Goal: Task Accomplishment & Management: Use online tool/utility

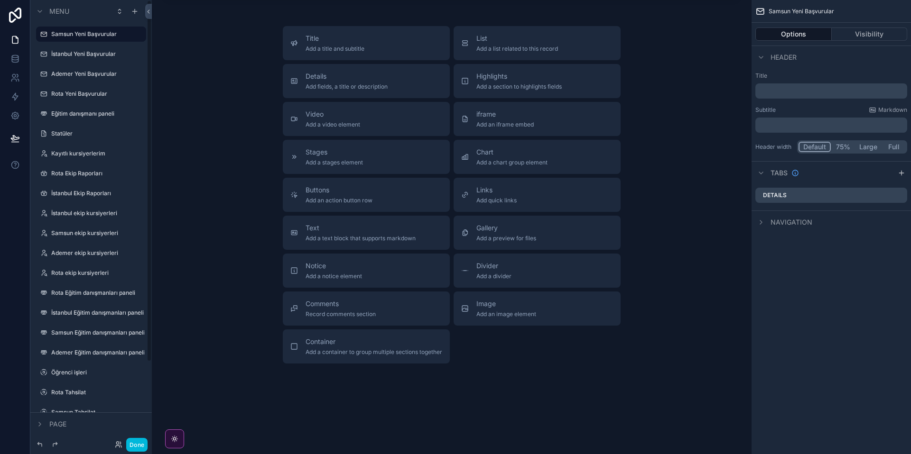
click at [89, 54] on label "İstanbul Yeni Başvurular" at bounding box center [95, 54] width 89 height 8
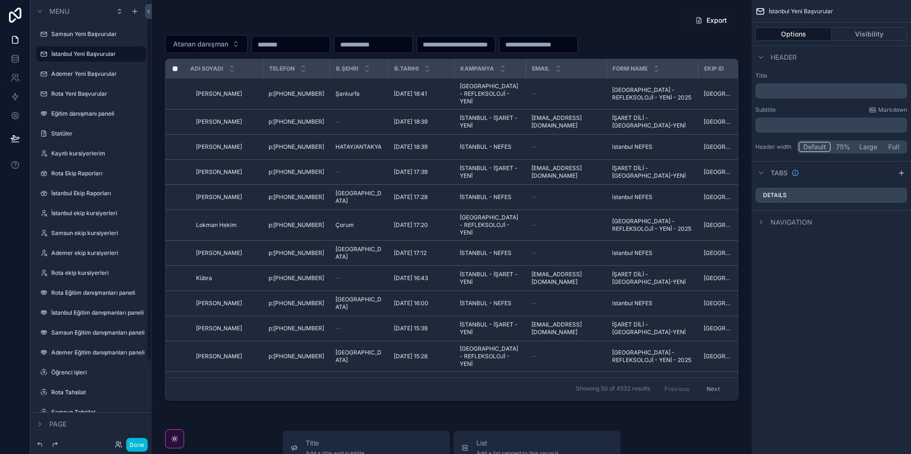
scroll to position [0, 0]
click at [81, 78] on div "Ademer Yeni Başvurular" at bounding box center [97, 74] width 93 height 8
click at [92, 77] on label "Ademer Yeni Başvurular" at bounding box center [95, 74] width 89 height 8
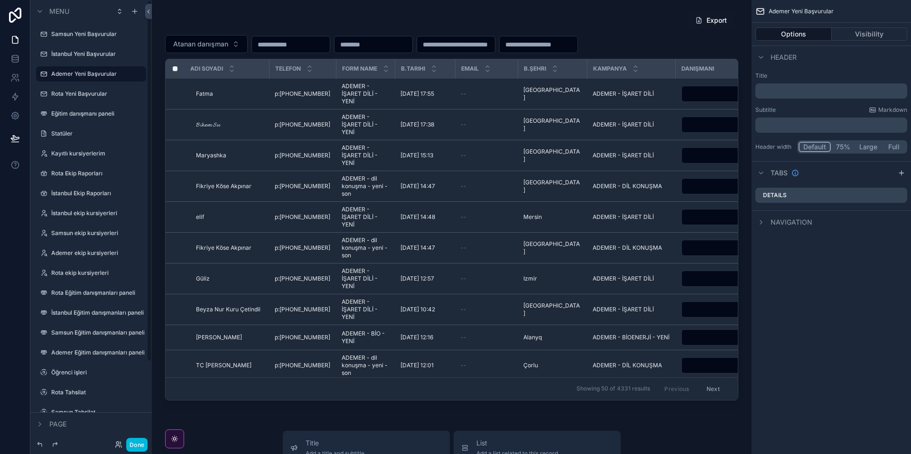
click at [85, 94] on label "Rota Yeni Başvurular" at bounding box center [95, 94] width 89 height 8
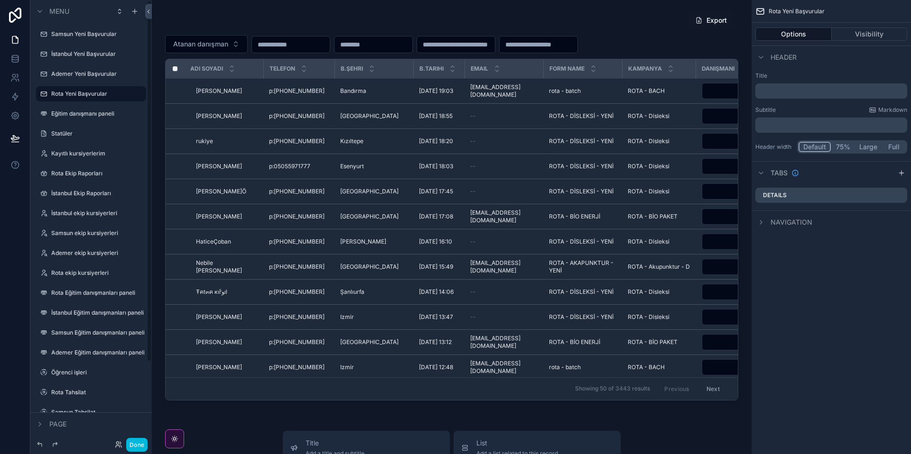
click at [95, 117] on label "Eğitim danışmanı paneli" at bounding box center [95, 114] width 89 height 8
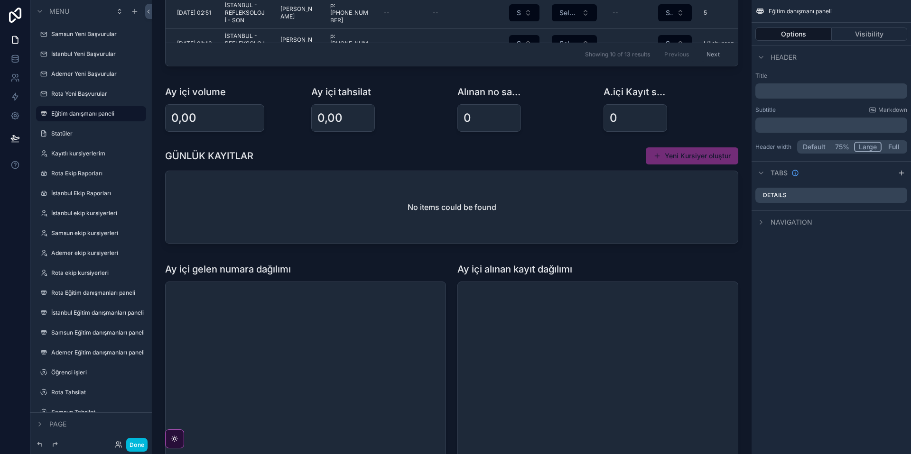
scroll to position [376, 0]
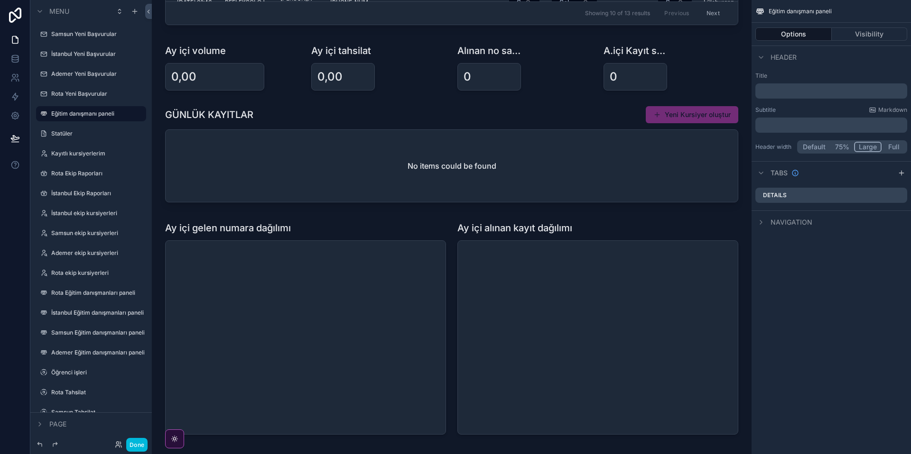
click at [504, 191] on div "scrollable content" at bounding box center [451, 156] width 584 height 108
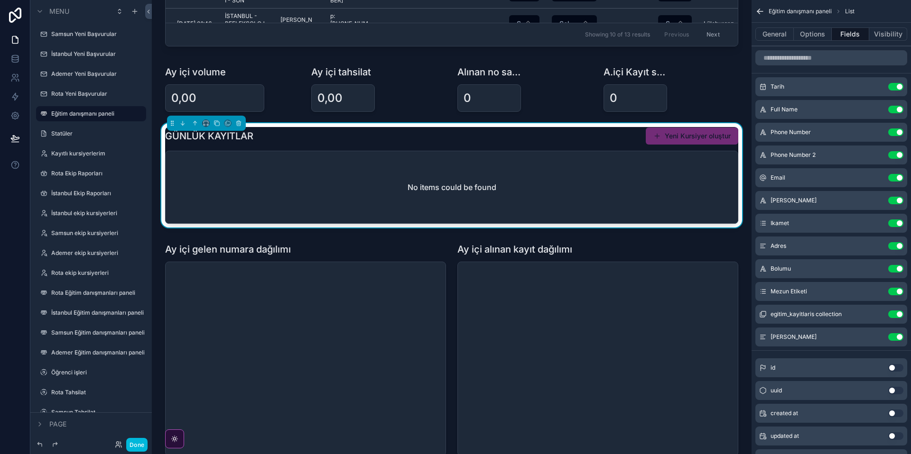
scroll to position [351, 0]
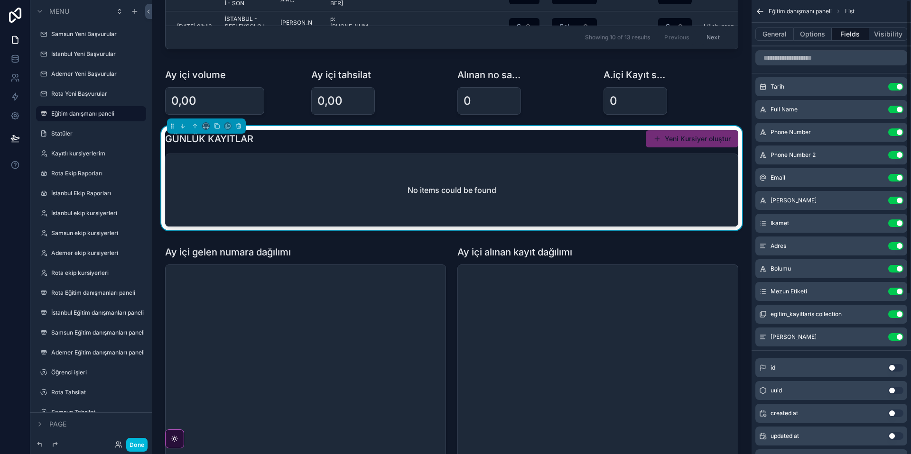
click at [772, 33] on button "General" at bounding box center [774, 34] width 38 height 13
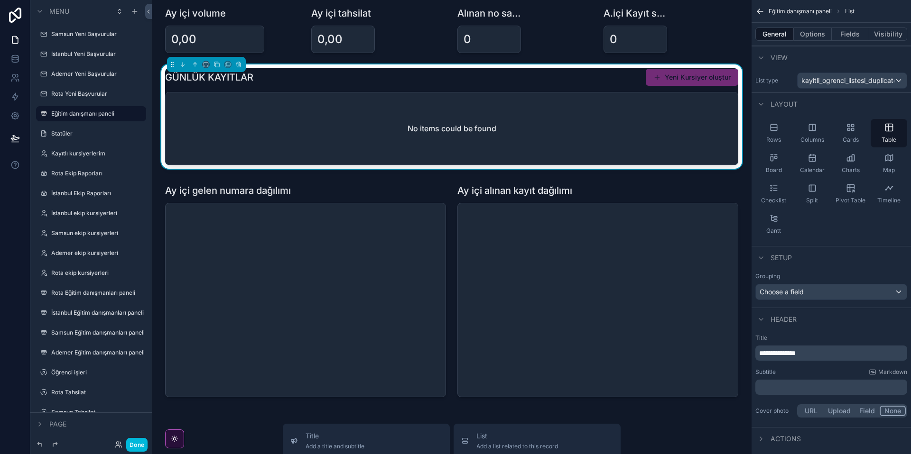
scroll to position [425, 0]
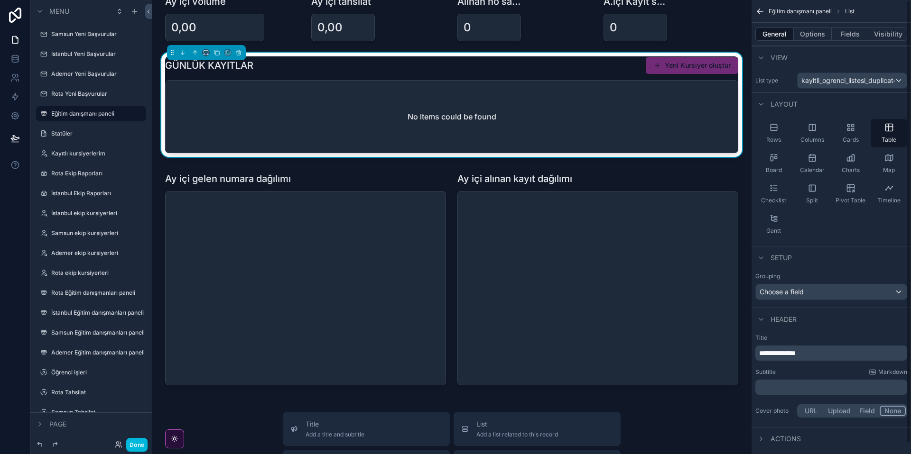
click at [859, 32] on button "Fields" at bounding box center [850, 34] width 38 height 13
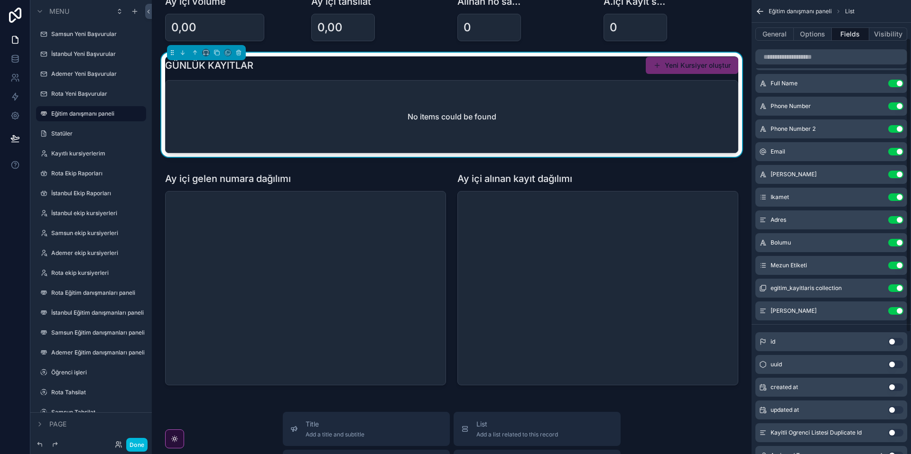
scroll to position [0, 0]
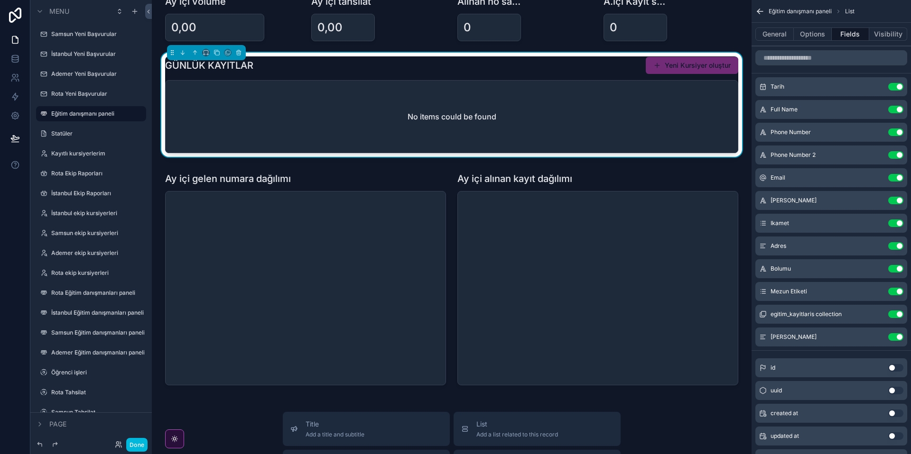
click at [0, 0] on icon "scrollable content" at bounding box center [0, 0] width 0 height 0
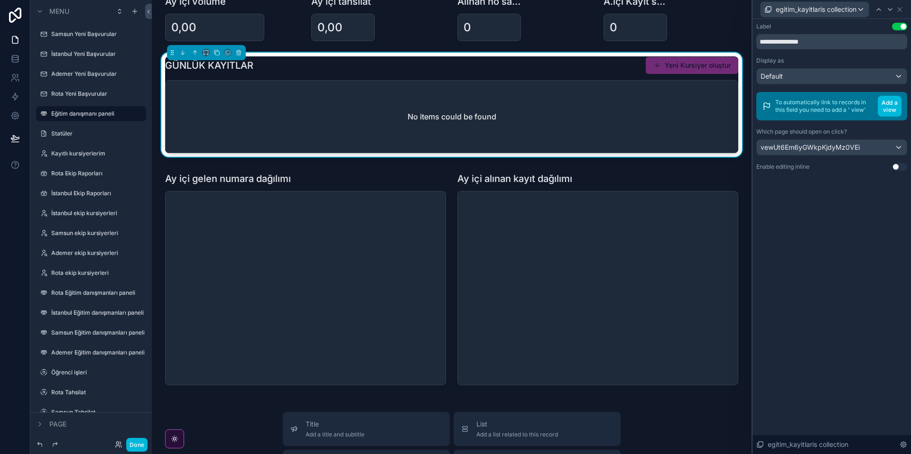
click at [617, 98] on div "No items could be found" at bounding box center [452, 117] width 572 height 72
click at [808, 71] on div "Default" at bounding box center [832, 76] width 150 height 15
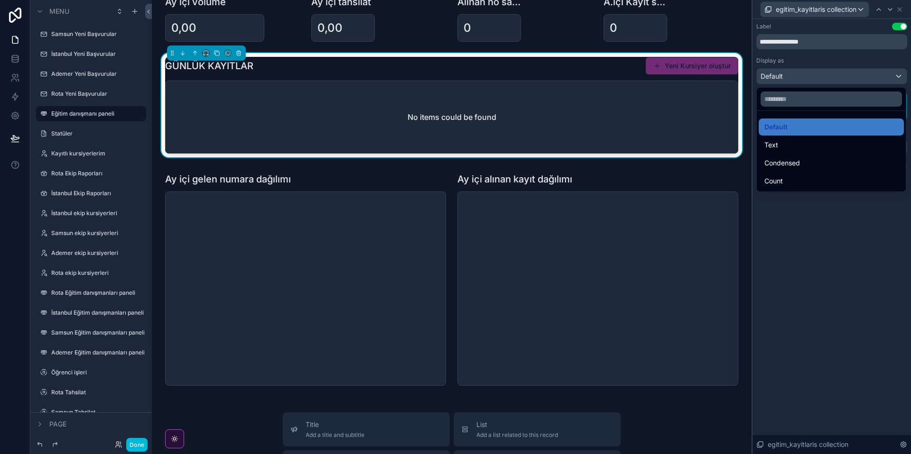
click at [810, 227] on div at bounding box center [831, 227] width 158 height 454
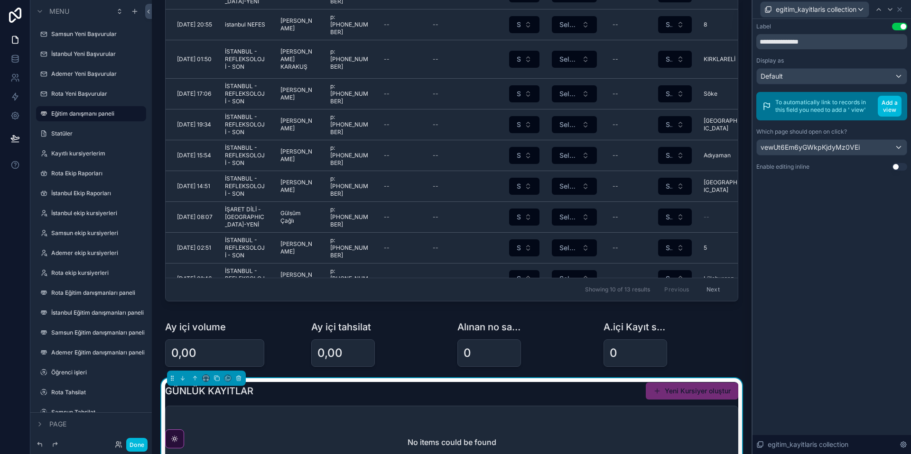
scroll to position [0, 0]
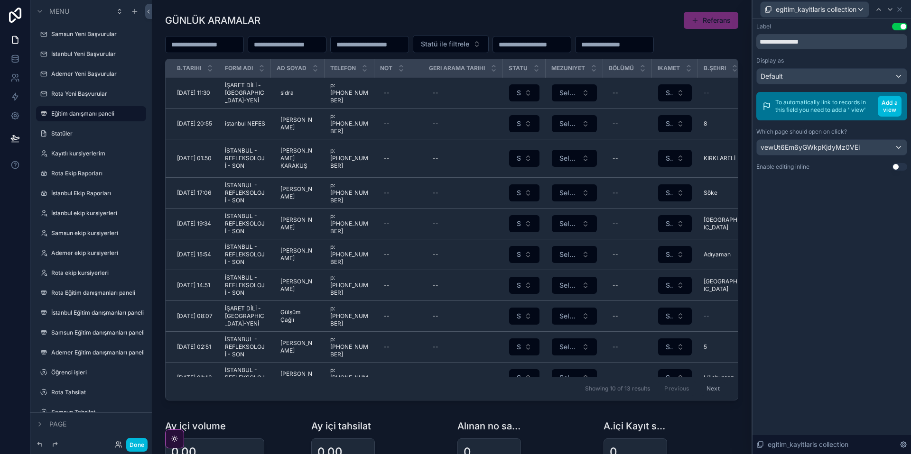
click at [432, 94] on div "scrollable content" at bounding box center [451, 208] width 584 height 401
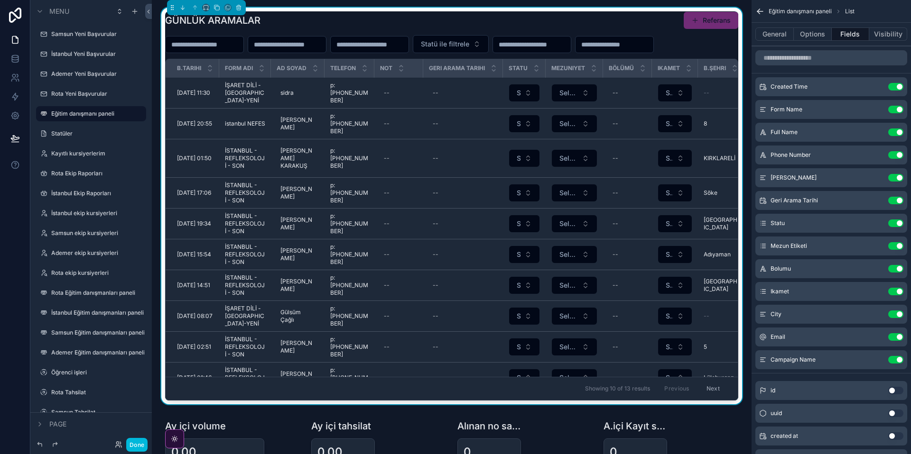
click at [86, 134] on label "Statüler" at bounding box center [95, 134] width 89 height 8
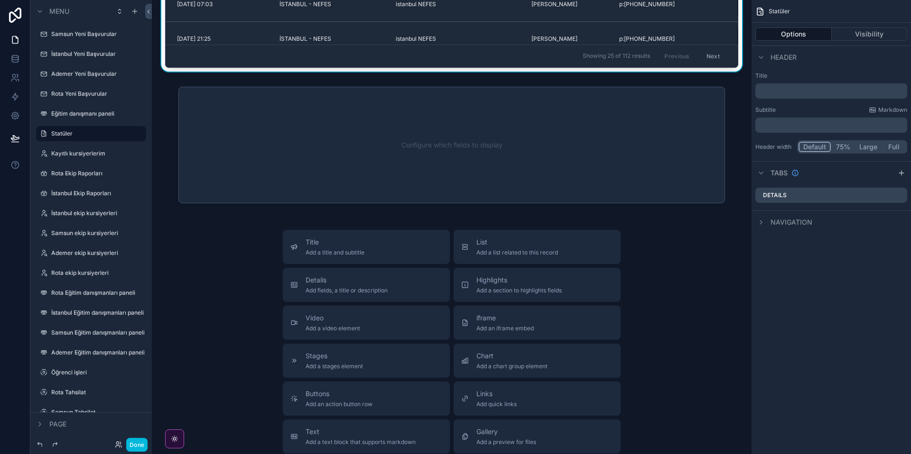
scroll to position [342, 0]
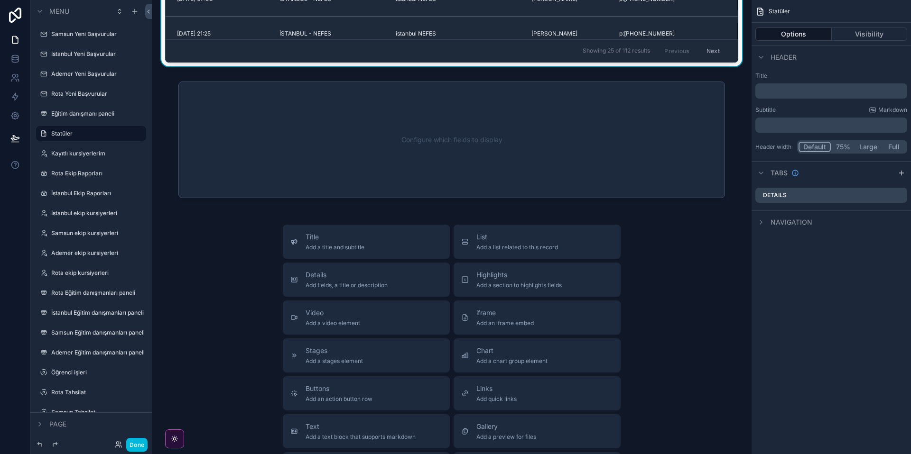
click at [453, 132] on div "scrollable content" at bounding box center [451, 140] width 584 height 124
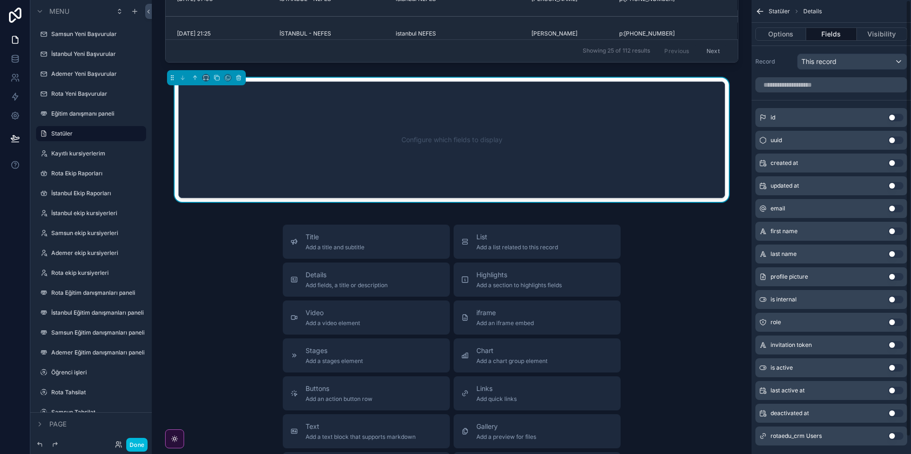
click at [767, 39] on button "Options" at bounding box center [780, 34] width 51 height 13
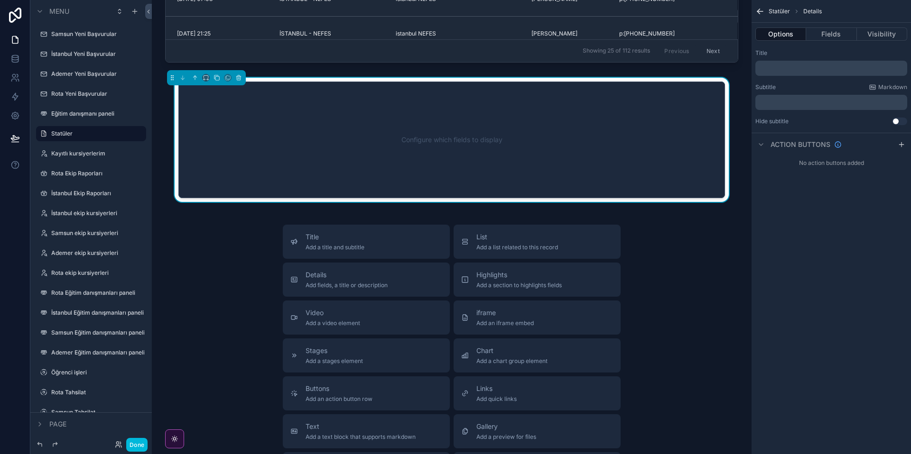
drag, startPoint x: 827, startPoint y: 44, endPoint x: 832, endPoint y: 37, distance: 8.6
click at [827, 43] on div "Options Fields Visibility" at bounding box center [830, 34] width 159 height 23
click at [832, 36] on button "Fields" at bounding box center [831, 34] width 50 height 13
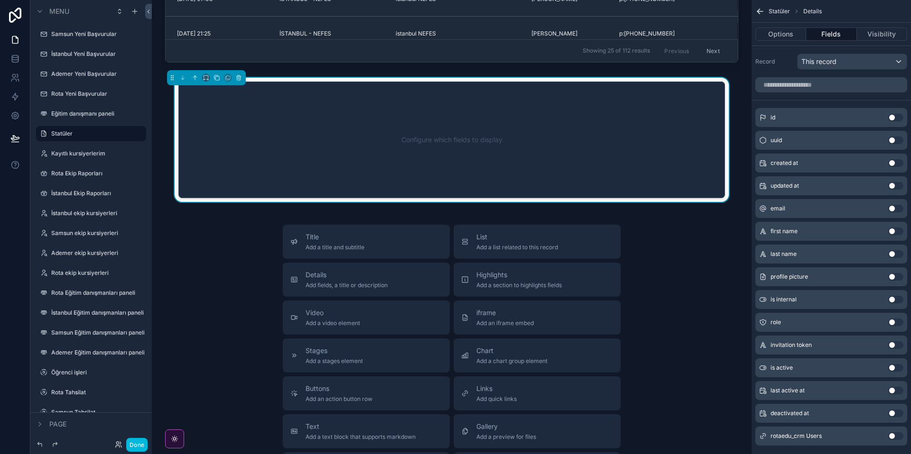
click at [784, 39] on button "Options" at bounding box center [780, 34] width 51 height 13
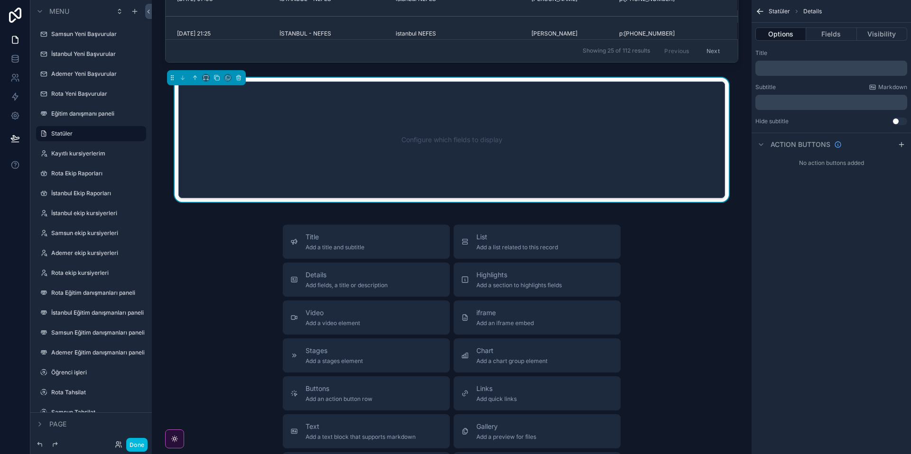
click at [813, 33] on button "Fields" at bounding box center [831, 34] width 50 height 13
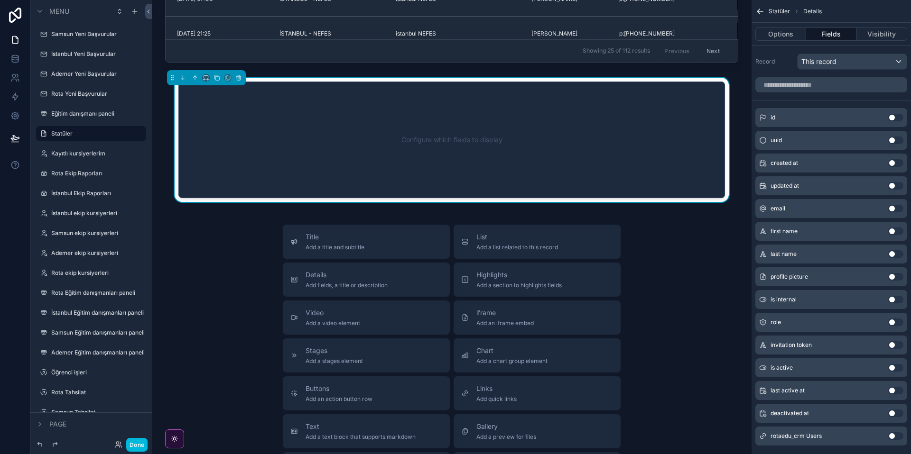
click at [784, 34] on button "Options" at bounding box center [780, 34] width 51 height 13
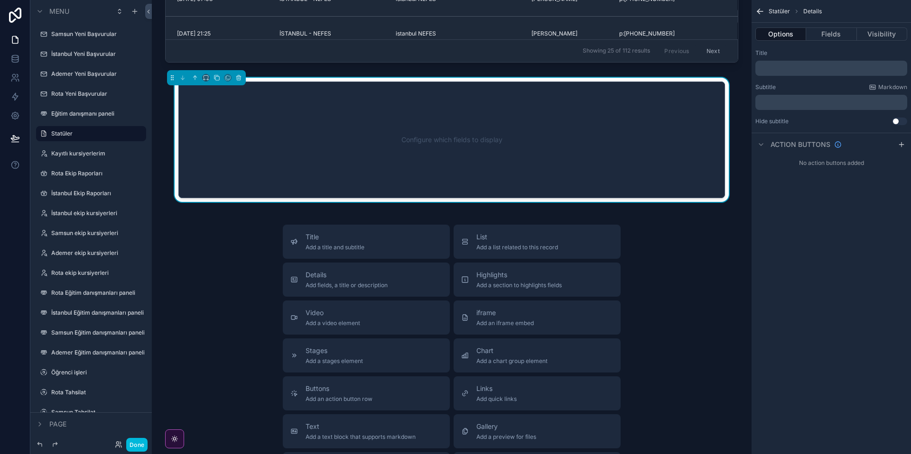
click at [826, 34] on button "Fields" at bounding box center [831, 34] width 50 height 13
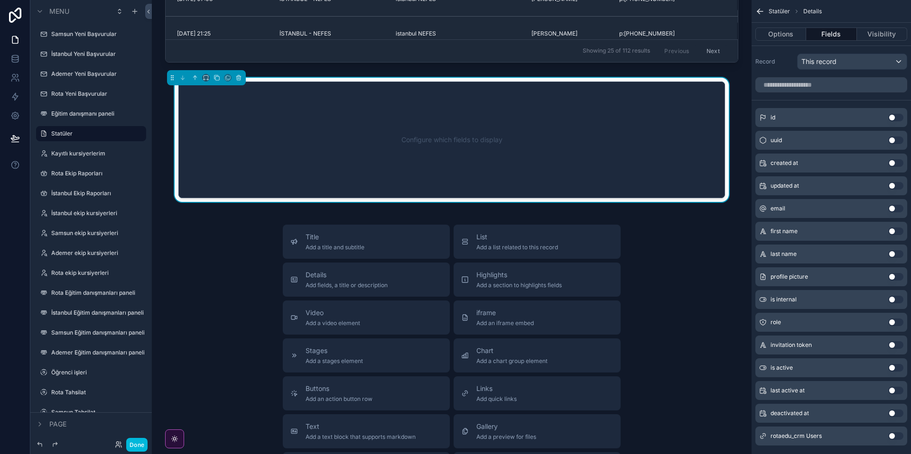
drag, startPoint x: 776, startPoint y: 34, endPoint x: 700, endPoint y: 46, distance: 76.8
click at [773, 34] on button "Options" at bounding box center [780, 34] width 51 height 13
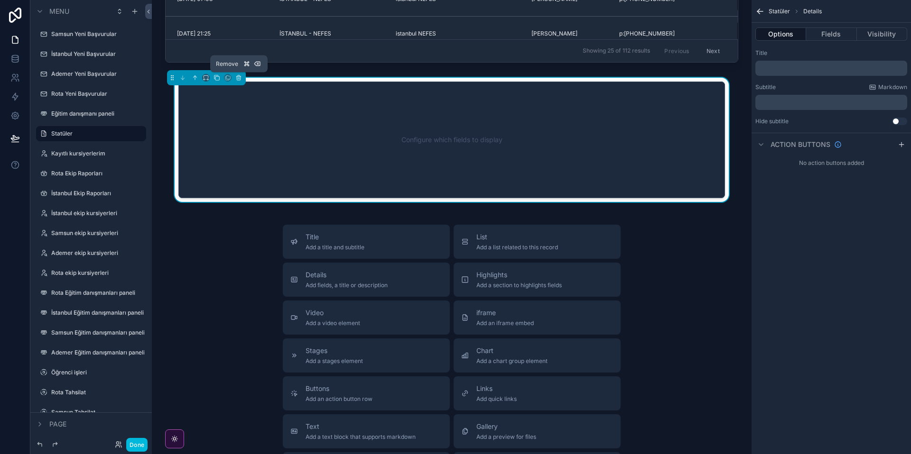
click at [241, 78] on icon "scrollable content" at bounding box center [238, 77] width 7 height 7
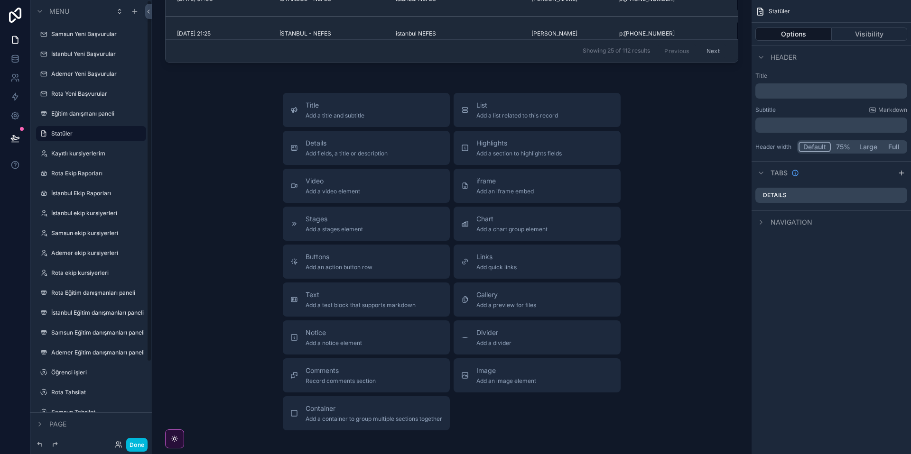
click at [78, 157] on label "Kayıtlı kursiyerlerim" at bounding box center [95, 154] width 89 height 8
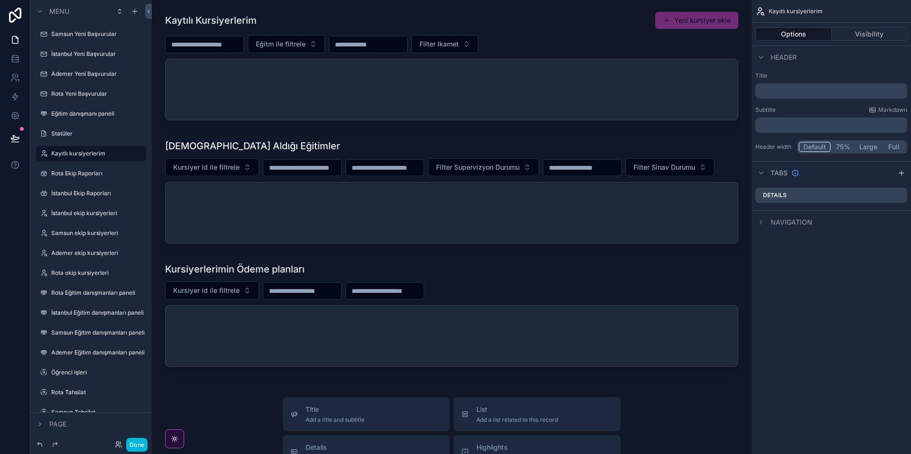
click at [341, 334] on div "scrollable content" at bounding box center [451, 317] width 584 height 116
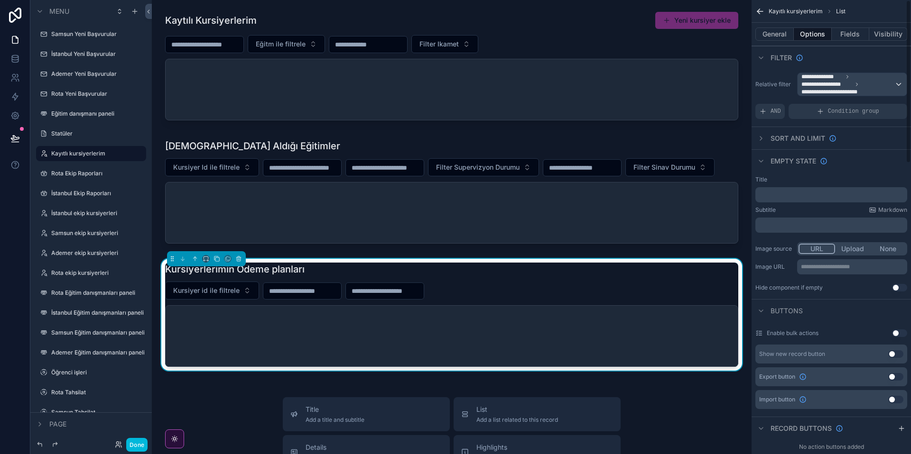
click at [772, 35] on button "General" at bounding box center [774, 34] width 38 height 13
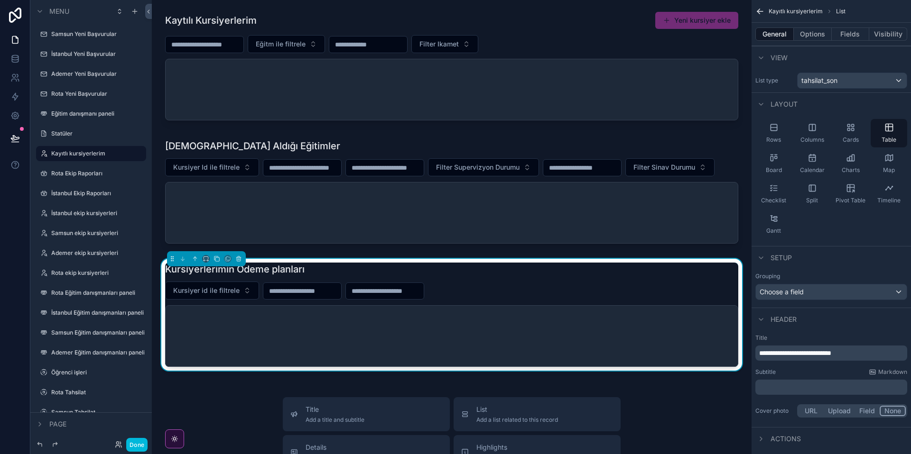
click at [545, 238] on div "scrollable content" at bounding box center [451, 194] width 584 height 116
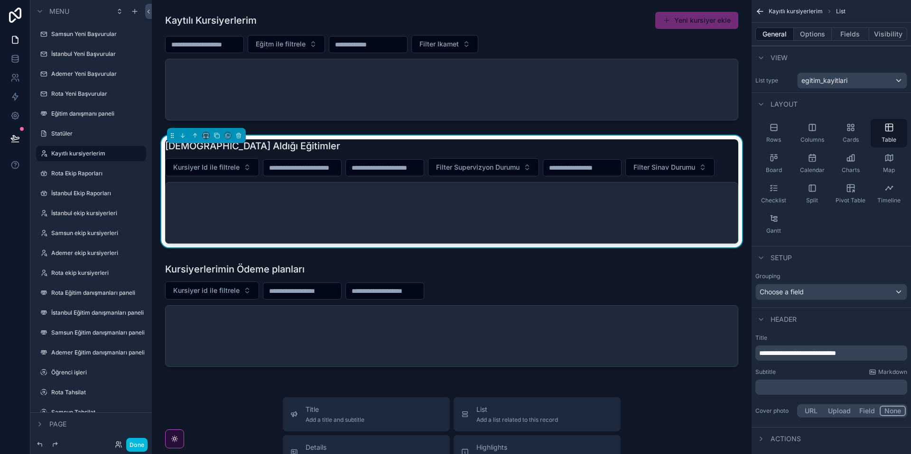
click at [463, 113] on div "scrollable content" at bounding box center [451, 68] width 584 height 120
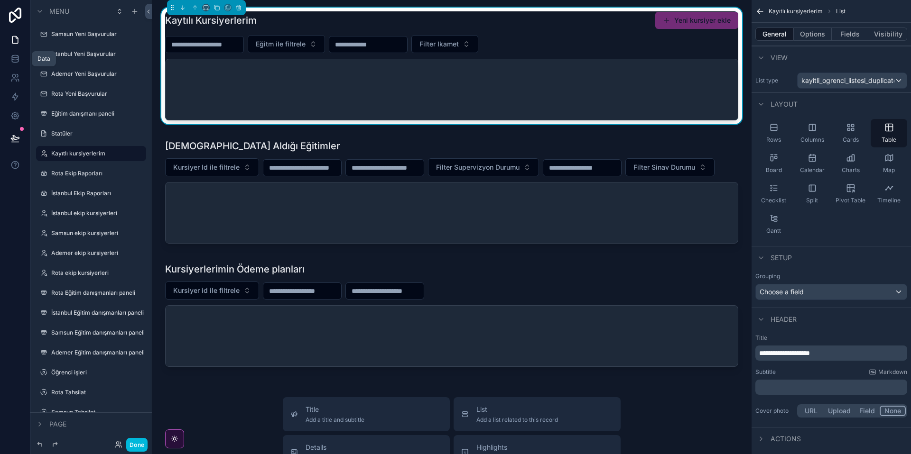
click at [17, 59] on icon at bounding box center [14, 58] width 9 height 9
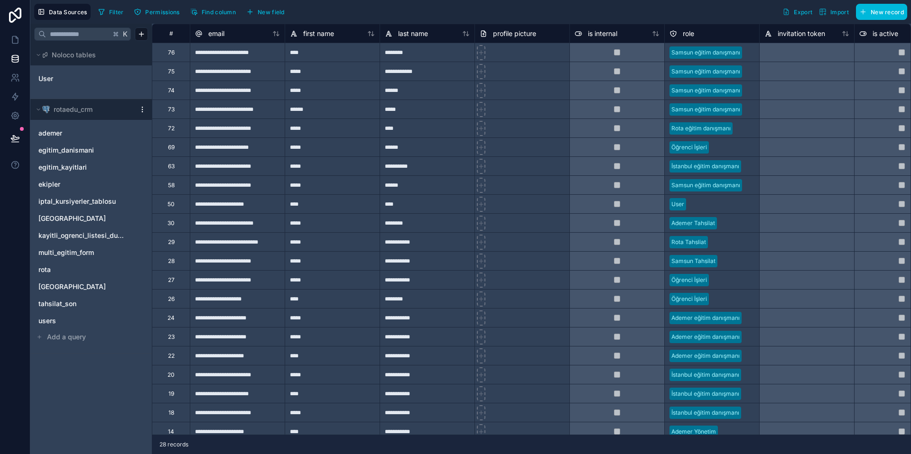
click at [69, 154] on span "egitim_danismani" at bounding box center [65, 150] width 55 height 9
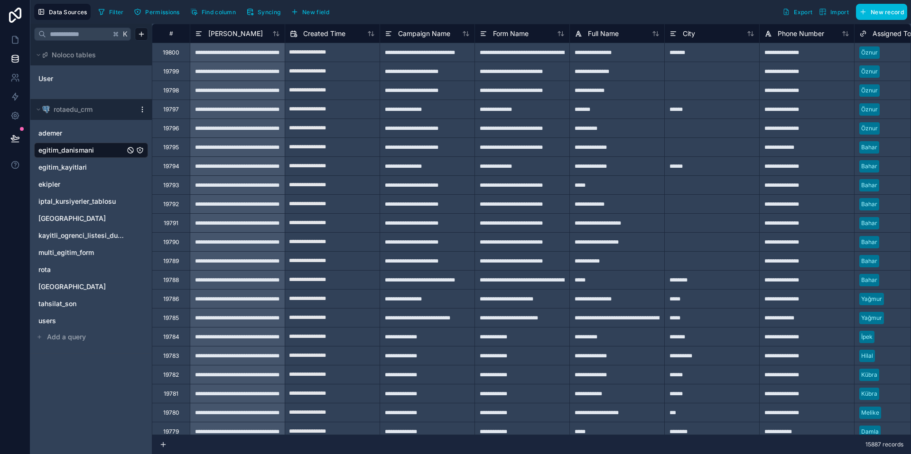
click at [68, 166] on span "egitim_kayitlari" at bounding box center [62, 167] width 48 height 9
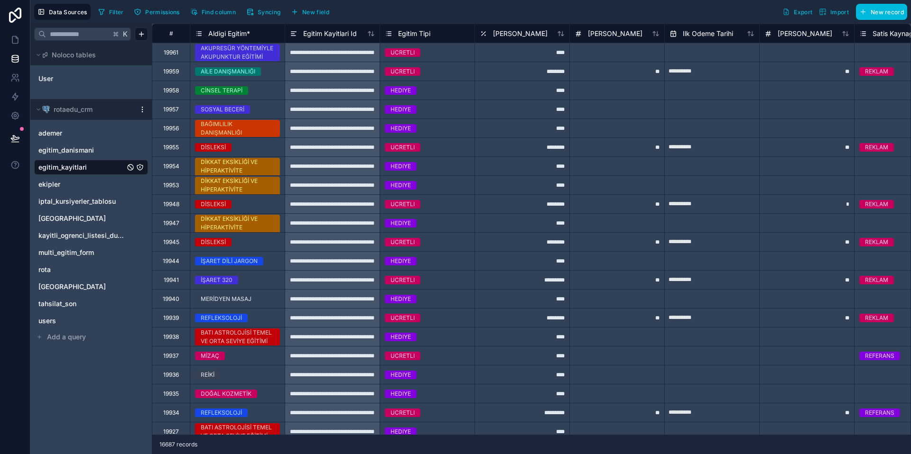
click at [262, 11] on span "Syncing" at bounding box center [269, 12] width 23 height 7
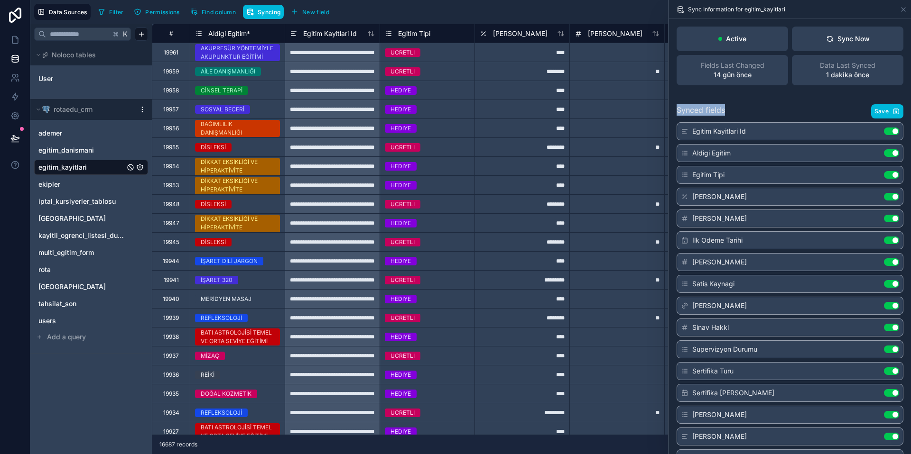
drag, startPoint x: 741, startPoint y: 106, endPoint x: 818, endPoint y: 105, distance: 77.3
click at [817, 105] on div "Synced fields Save Egitim Kayitlari Id Use setting Aldigi Egitim Use setting Eg…" at bounding box center [790, 426] width 242 height 666
click at [766, 115] on div "Synced fields Save" at bounding box center [789, 111] width 227 height 14
click at [755, 129] on div "Egitim Kayitlari Id Use setting" at bounding box center [789, 131] width 227 height 18
